Goal: Communication & Community: Participate in discussion

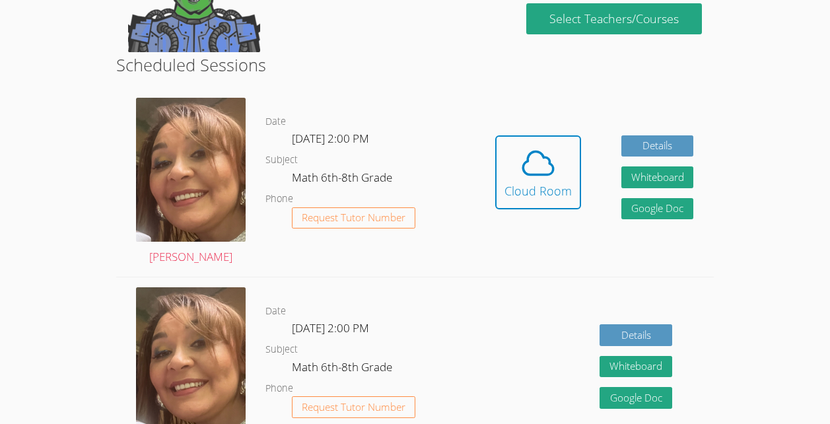
scroll to position [301, 0]
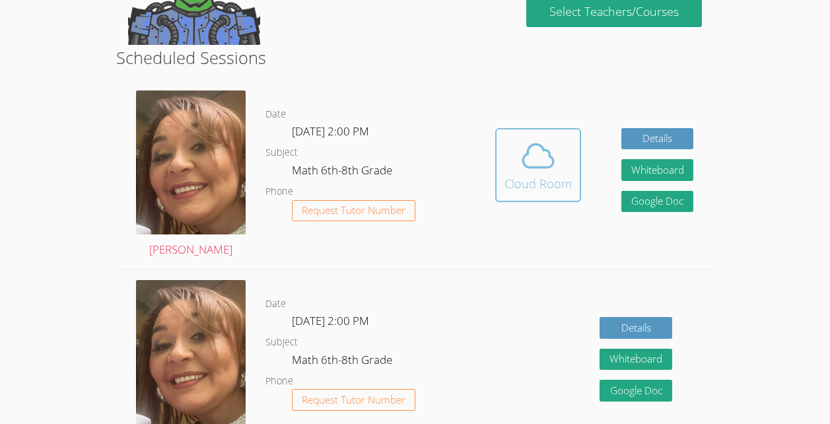
click at [558, 179] on div "Cloud Room" at bounding box center [537, 183] width 67 height 18
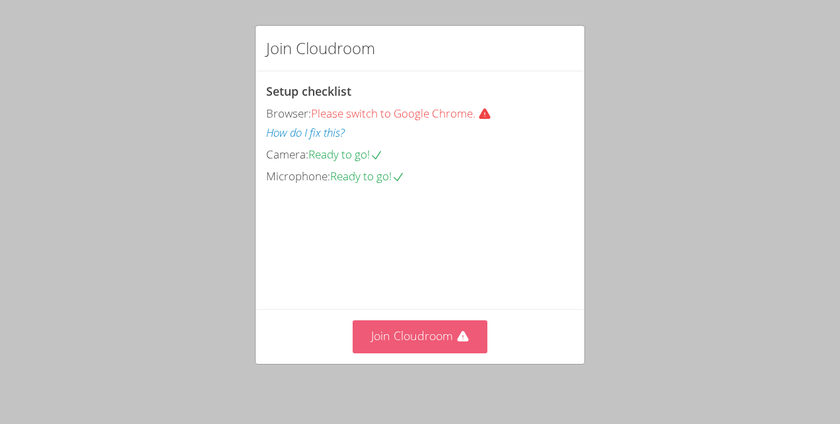
click at [445, 337] on button "Join Cloudroom" at bounding box center [420, 336] width 135 height 32
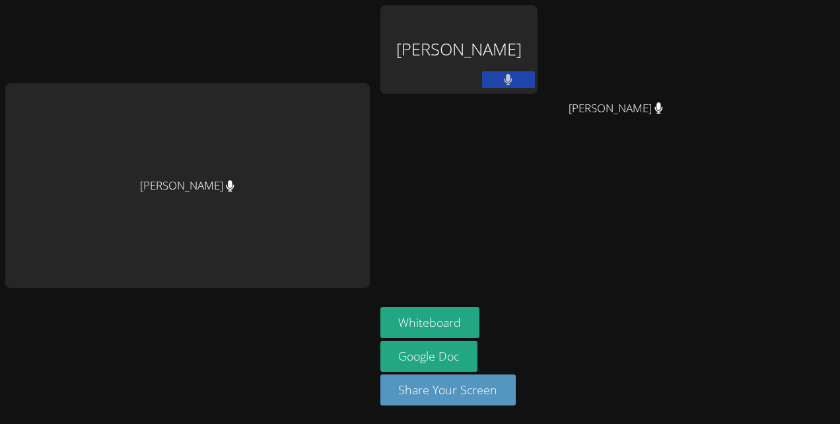
click at [485, 35] on div "[PERSON_NAME]" at bounding box center [458, 49] width 157 height 88
click at [465, 37] on div "[PERSON_NAME]" at bounding box center [458, 49] width 157 height 88
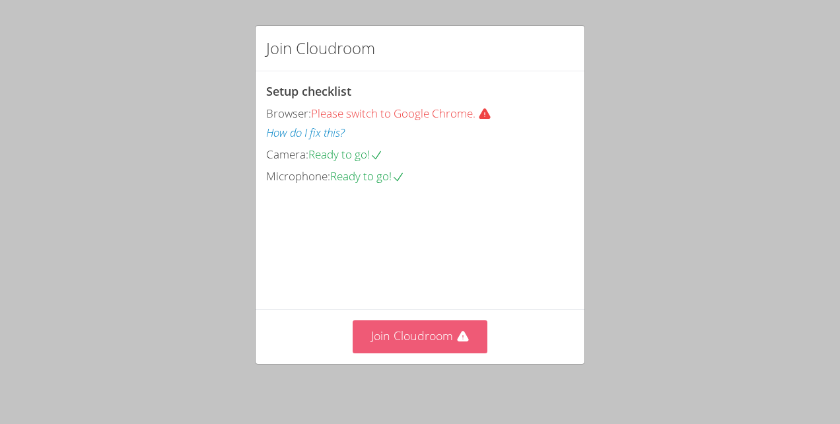
click at [424, 337] on button "Join Cloudroom" at bounding box center [420, 336] width 135 height 32
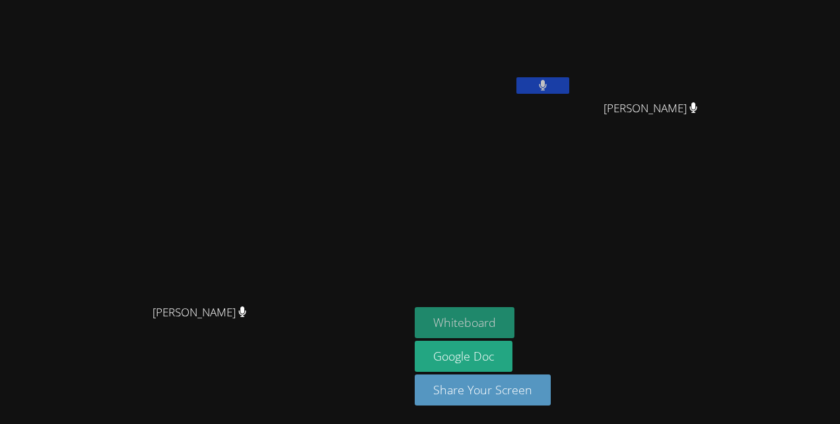
click at [514, 321] on button "Whiteboard" at bounding box center [465, 322] width 100 height 31
click at [564, 48] on video at bounding box center [493, 49] width 157 height 88
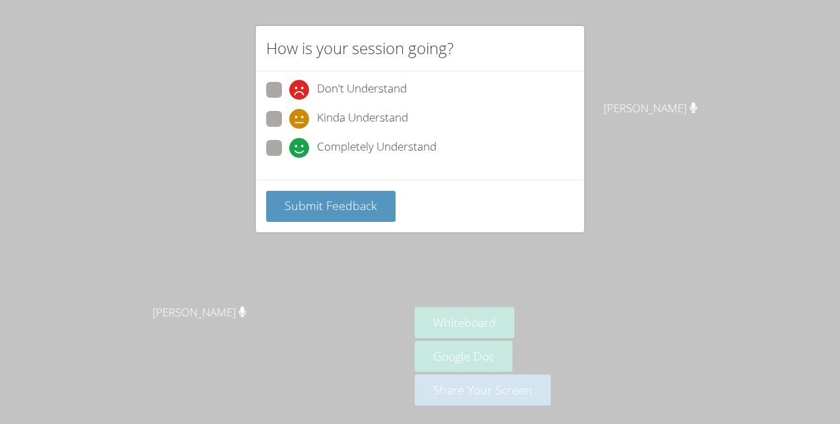
click at [260, 146] on div "Don't Understand Kinda Understand Completely Understand" at bounding box center [419, 125] width 329 height 108
click at [289, 158] on span at bounding box center [289, 158] width 0 height 0
click at [289, 149] on input "Completely Understand" at bounding box center [294, 145] width 11 height 11
radio input "true"
click at [321, 203] on span "Submit Feedback" at bounding box center [331, 205] width 92 height 16
